Goal: Information Seeking & Learning: Learn about a topic

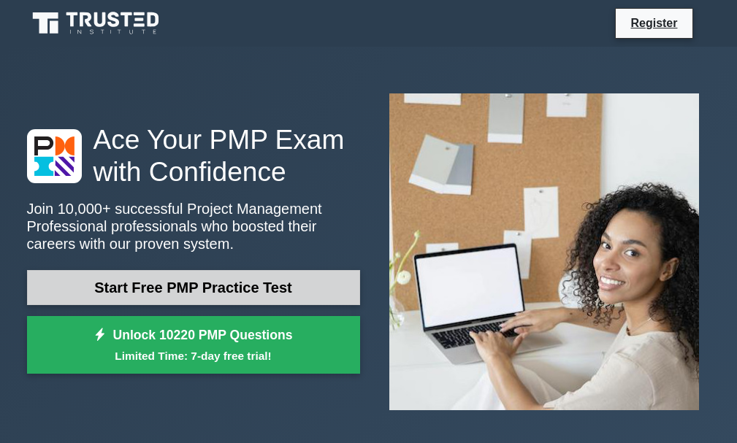
click at [291, 285] on link "Start Free PMP Practice Test" at bounding box center [193, 287] width 333 height 35
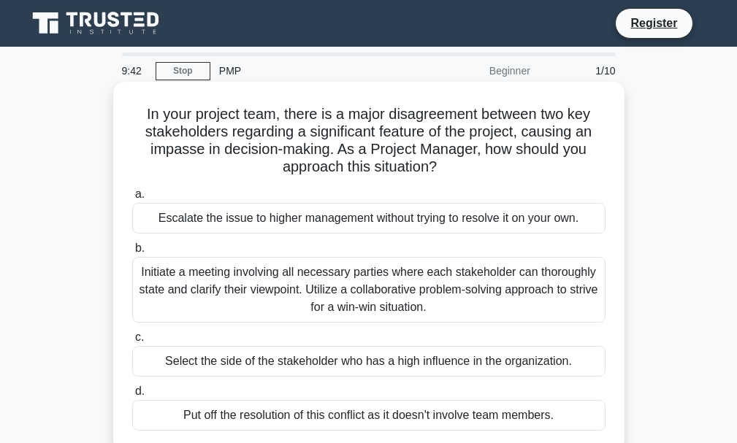
click at [147, 214] on div "Escalate the issue to higher management without trying to resolve it on your ow…" at bounding box center [368, 218] width 473 height 31
click at [132, 199] on input "a. Escalate the issue to higher management without trying to resolve it on your…" at bounding box center [132, 194] width 0 height 9
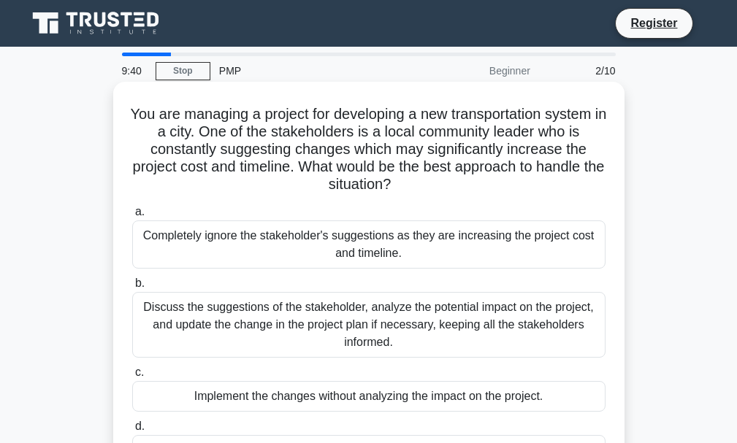
click at [148, 252] on div "Completely ignore the stakeholder's suggestions as they are increasing the proj…" at bounding box center [368, 245] width 473 height 48
click at [132, 217] on input "a. Completely ignore the stakeholder's suggestions as they are increasing the p…" at bounding box center [132, 211] width 0 height 9
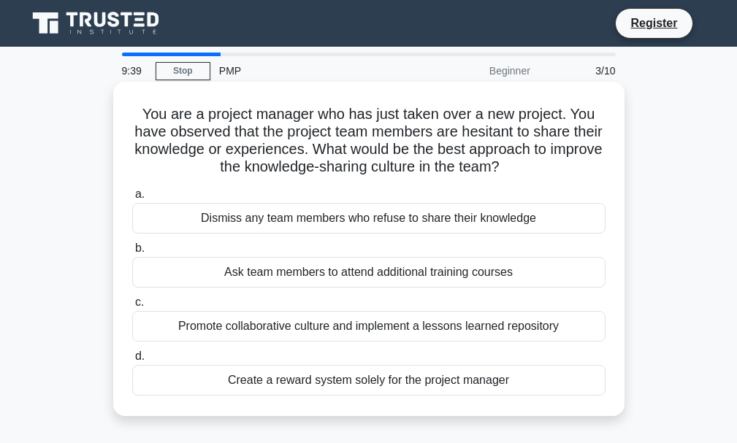
click at [166, 234] on div "Dismiss any team members who refuse to share their knowledge" at bounding box center [368, 218] width 473 height 31
click at [132, 199] on input "a. Dismiss any team members who refuse to share their knowledge" at bounding box center [132, 194] width 0 height 9
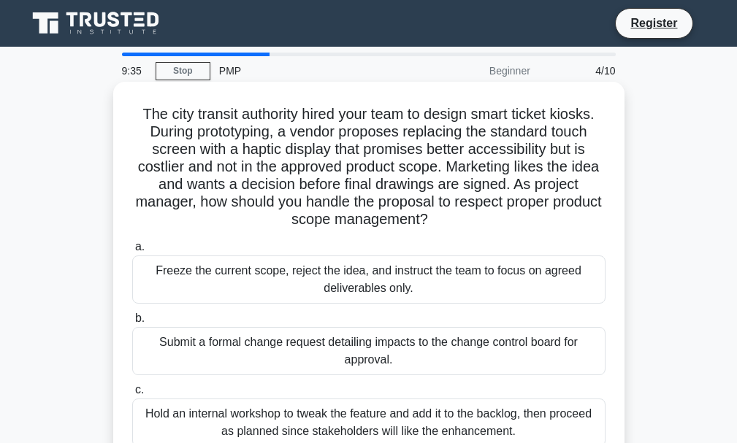
click at [240, 279] on div "Freeze the current scope, reject the idea, and instruct the team to focus on ag…" at bounding box center [368, 280] width 473 height 48
click at [132, 252] on input "a. Freeze the current scope, reject the idea, and instruct the team to focus on…" at bounding box center [132, 246] width 0 height 9
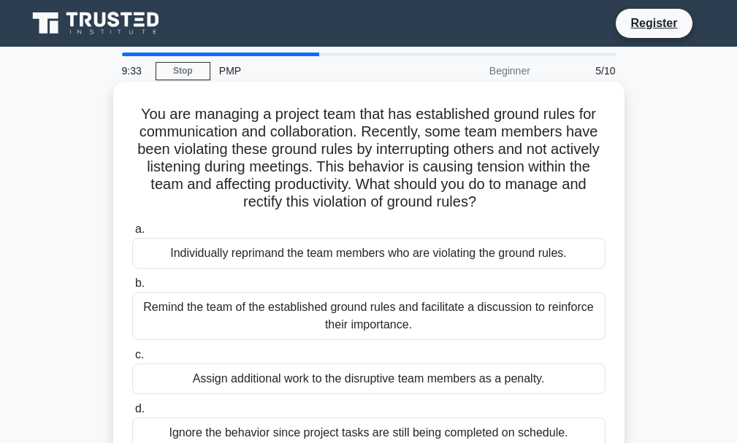
click at [326, 172] on h5 "You are managing a project team that has established ground rules for communica…" at bounding box center [369, 158] width 476 height 107
click at [370, 164] on h5 "You are managing a project team that has established ground rules for communica…" at bounding box center [369, 158] width 476 height 107
